Goal: Task Accomplishment & Management: Manage account settings

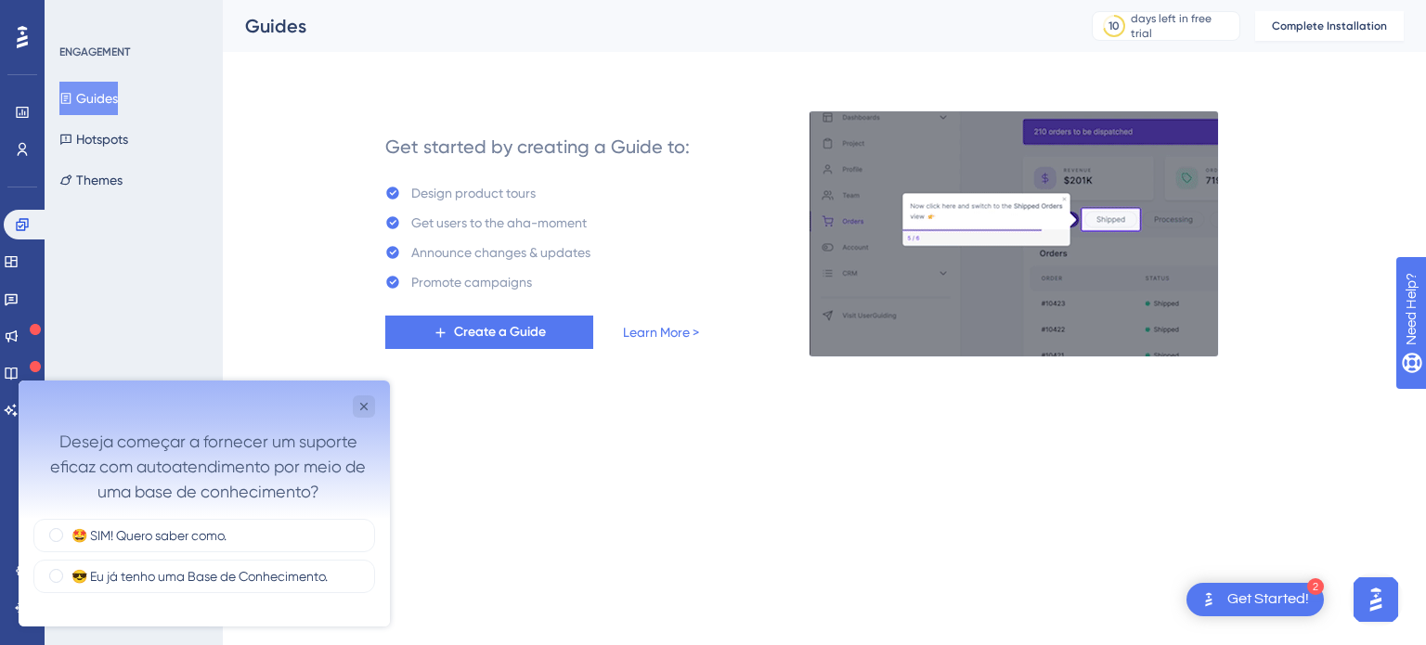
click at [1371, 604] on img "Open AI Assistant Launcher" at bounding box center [1375, 599] width 33 height 33
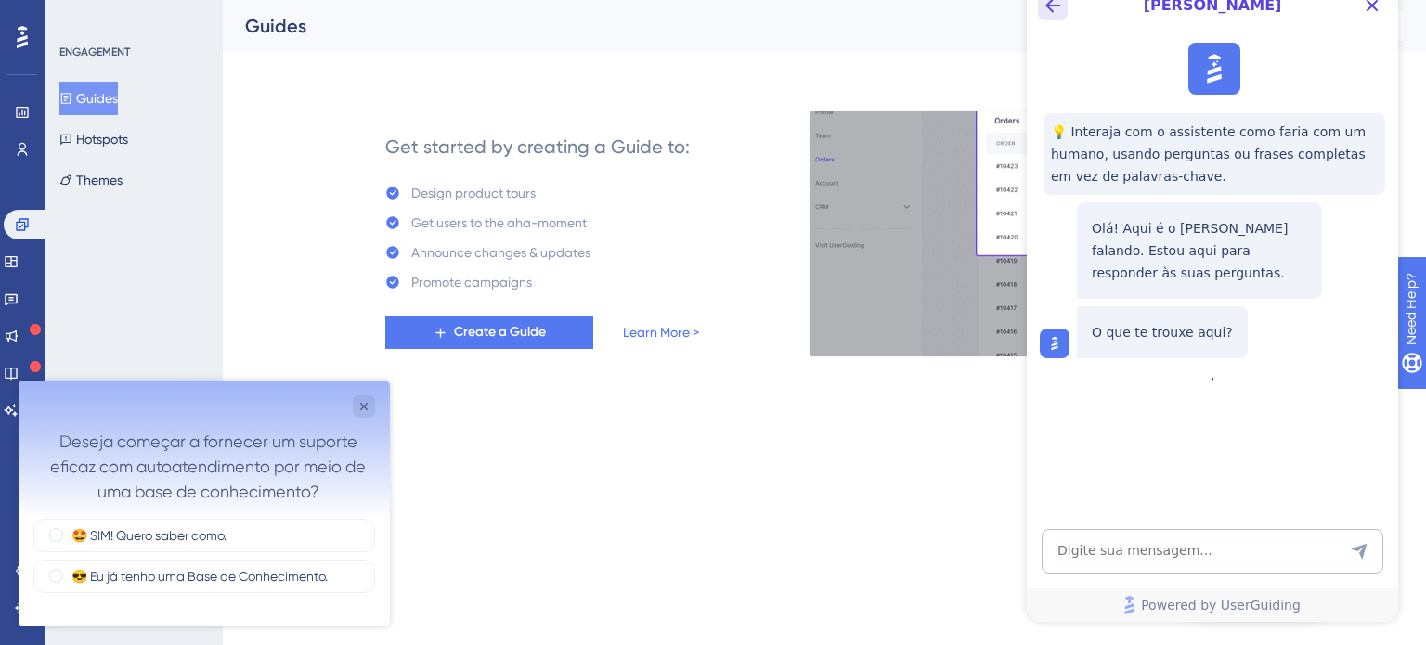
click at [1049, 14] on icon "Back Button" at bounding box center [1053, 5] width 22 height 22
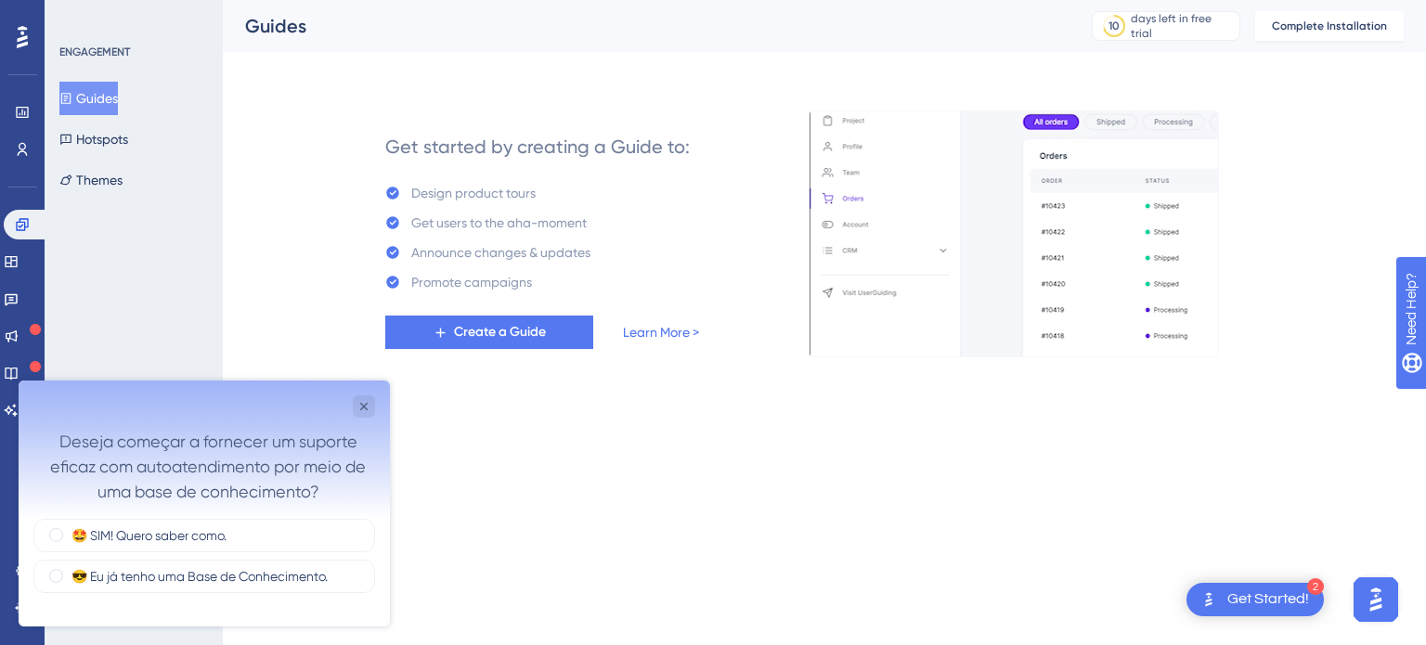
click at [1240, 595] on div "Get Started!" at bounding box center [1268, 600] width 82 height 20
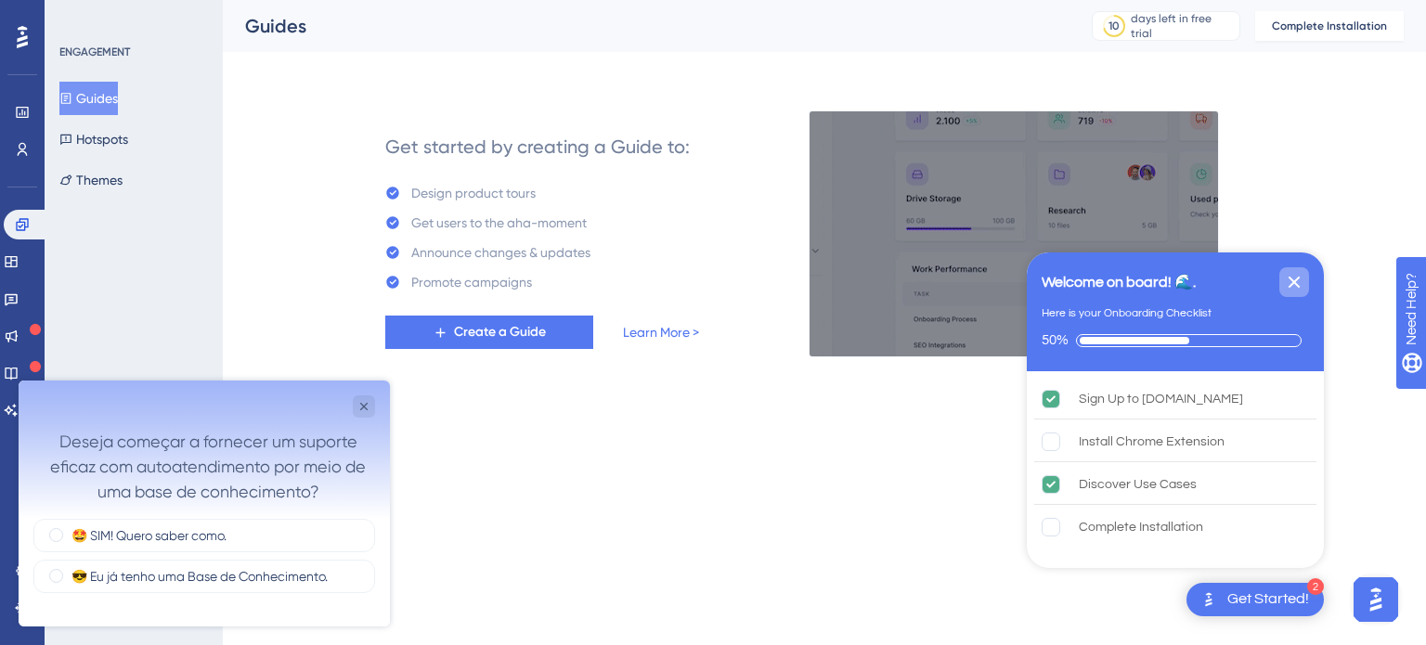
click at [1295, 276] on icon "Close Checklist" at bounding box center [1294, 282] width 22 height 22
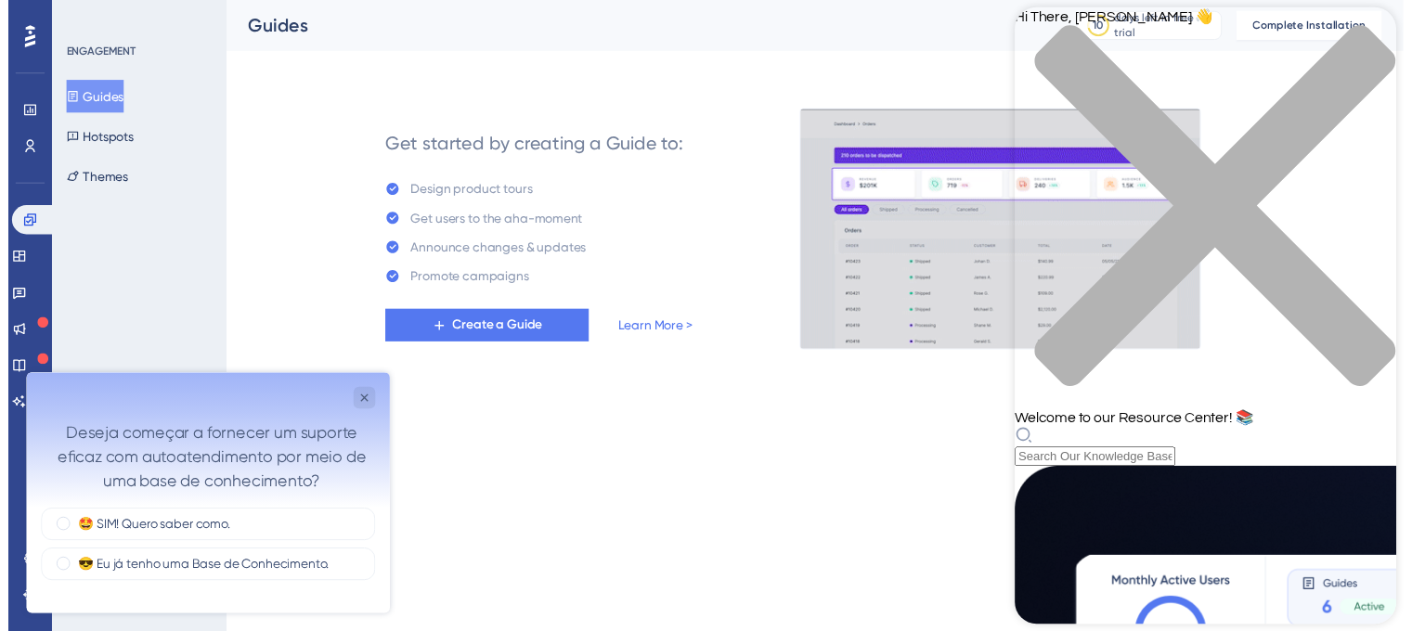
scroll to position [371, 0]
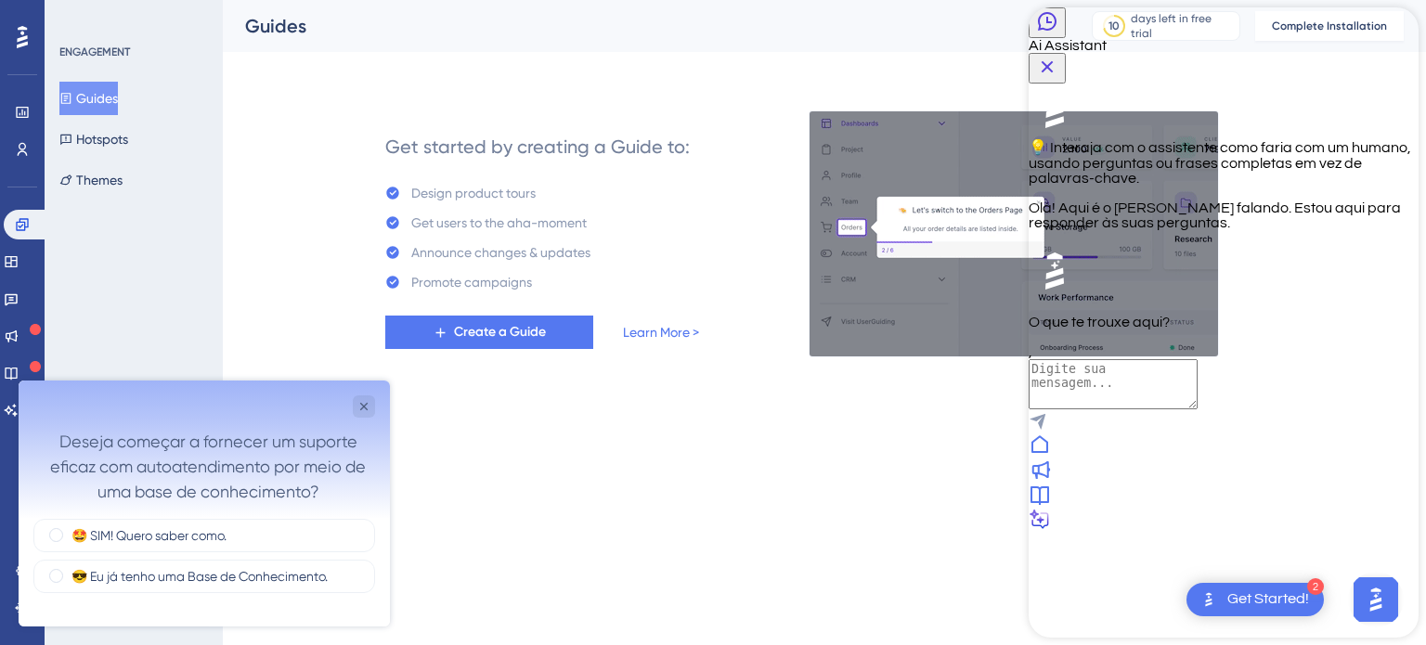
click at [1058, 56] on icon "Close Button" at bounding box center [1047, 67] width 22 height 22
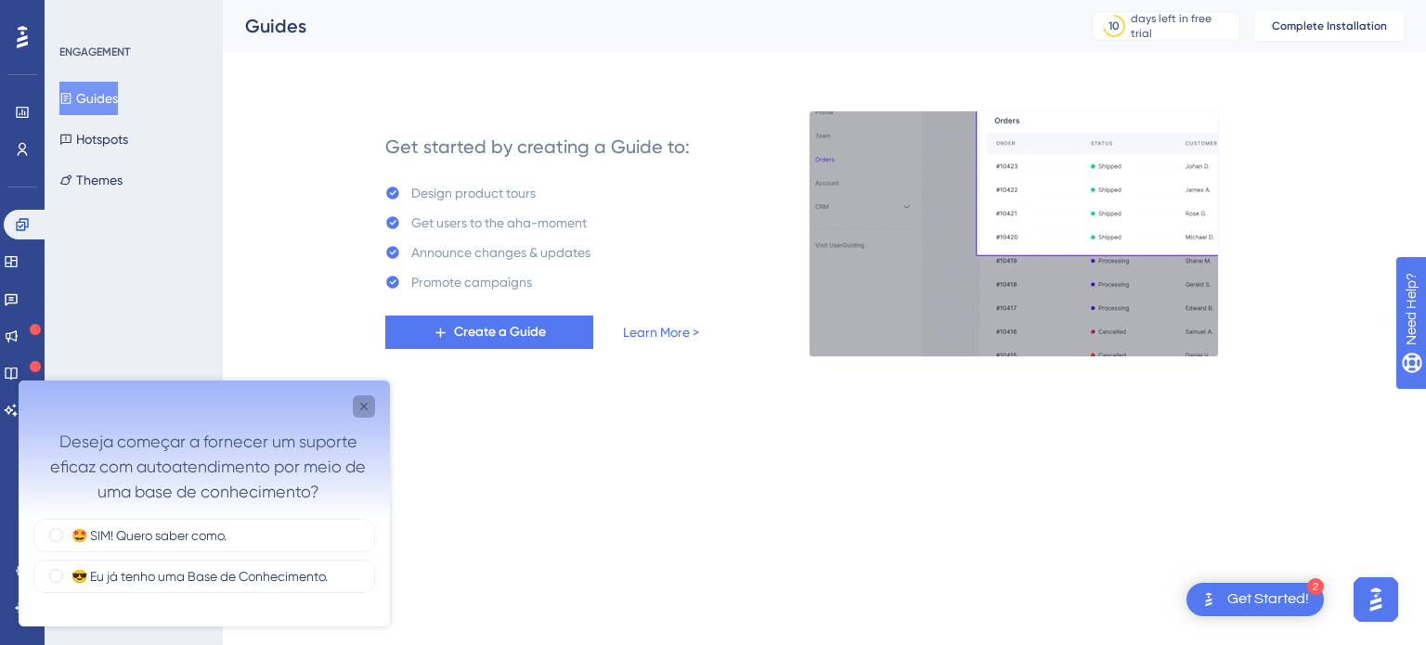
click at [357, 405] on icon "Close survey" at bounding box center [364, 406] width 15 height 15
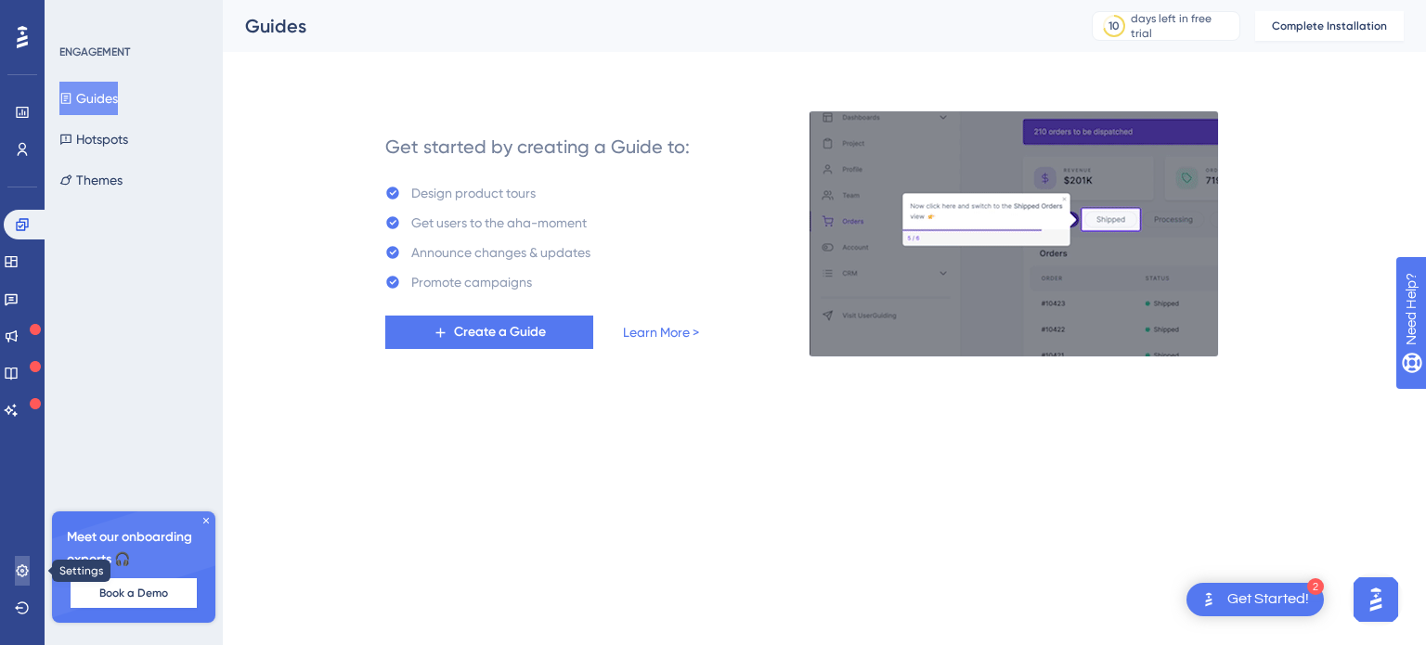
click at [27, 578] on icon at bounding box center [22, 571] width 15 height 15
